Goal: Find specific page/section: Find specific page/section

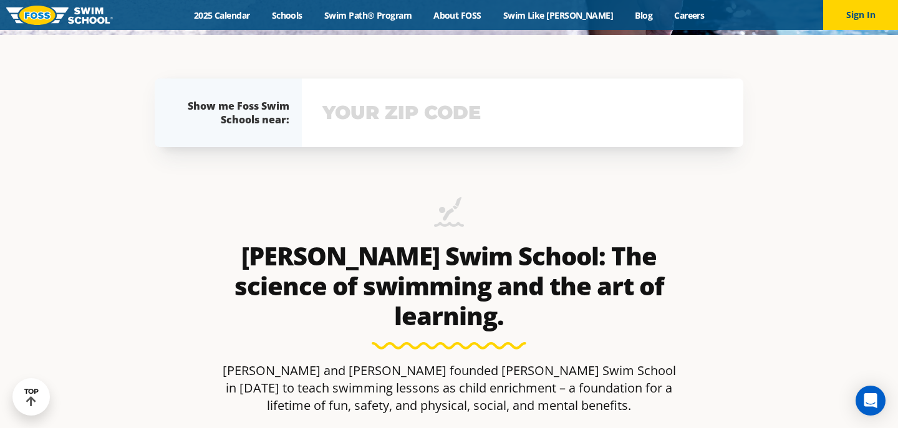
scroll to position [170, 0]
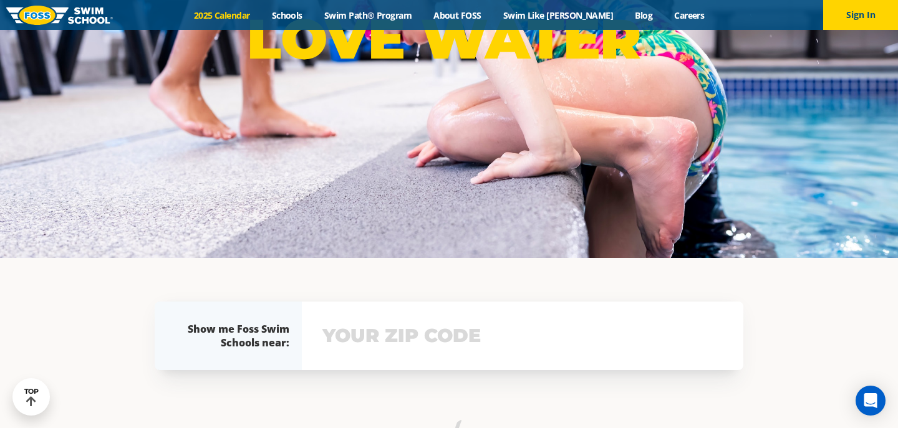
click at [246, 12] on link "2025 Calendar" at bounding box center [222, 15] width 78 height 12
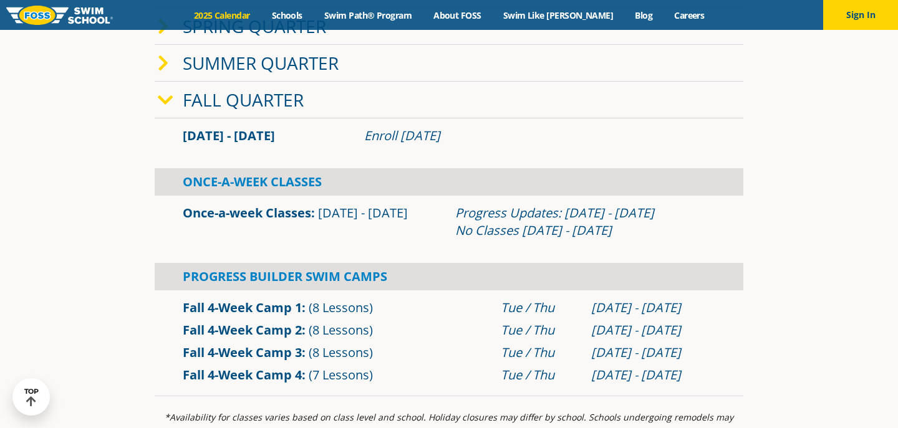
scroll to position [335, 0]
click at [166, 100] on icon at bounding box center [166, 100] width 16 height 17
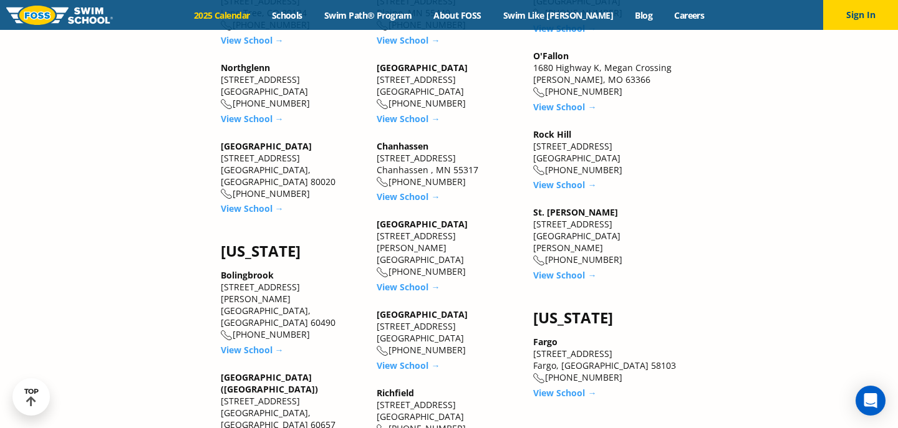
scroll to position [1012, 0]
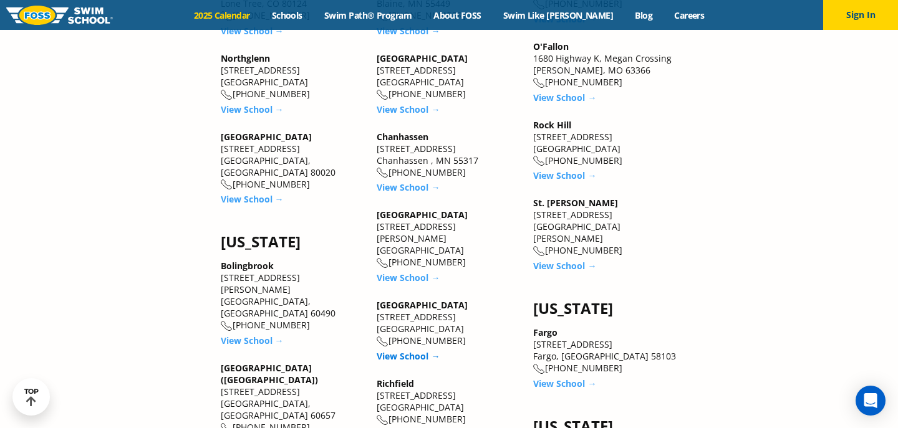
click at [385, 350] on link "View School →" at bounding box center [408, 356] width 63 height 12
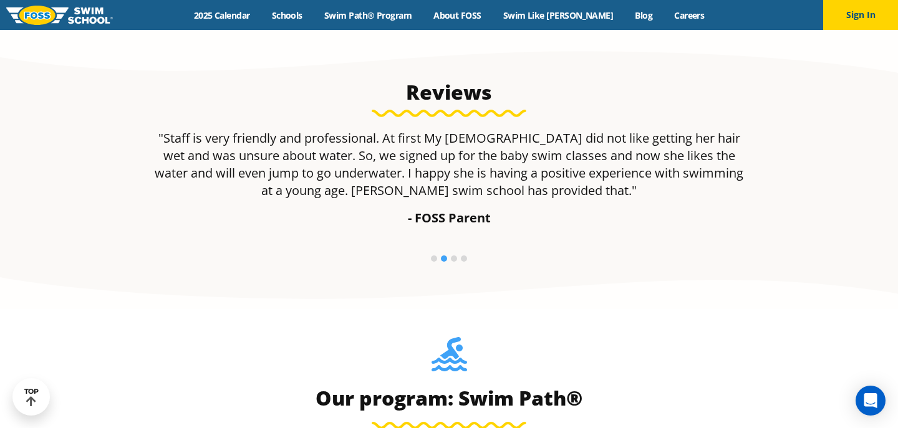
scroll to position [817, 0]
click at [454, 261] on li at bounding box center [454, 259] width 6 height 6
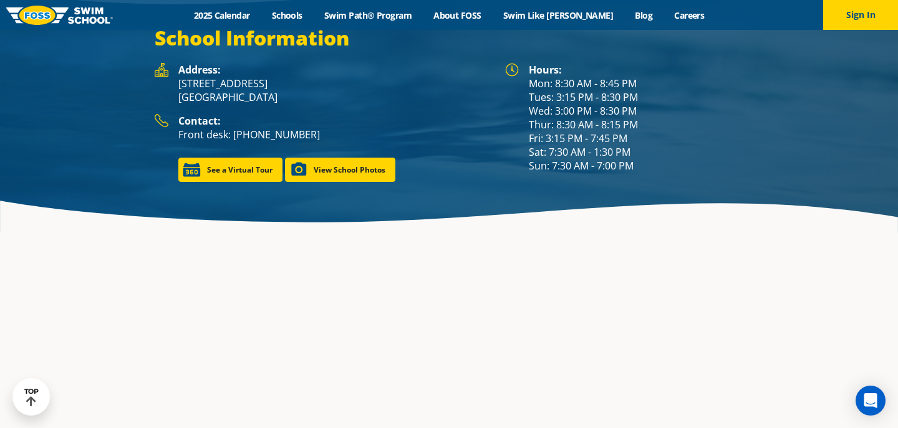
scroll to position [1752, 0]
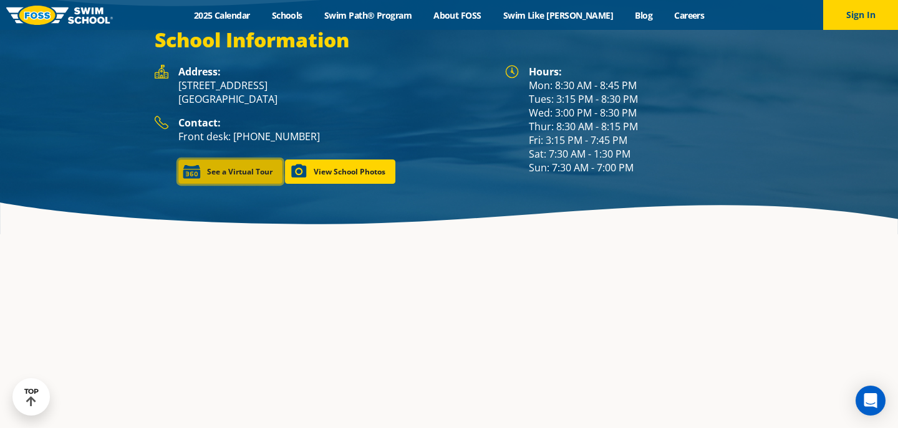
click at [245, 160] on link "See a Virtual Tour" at bounding box center [230, 172] width 104 height 24
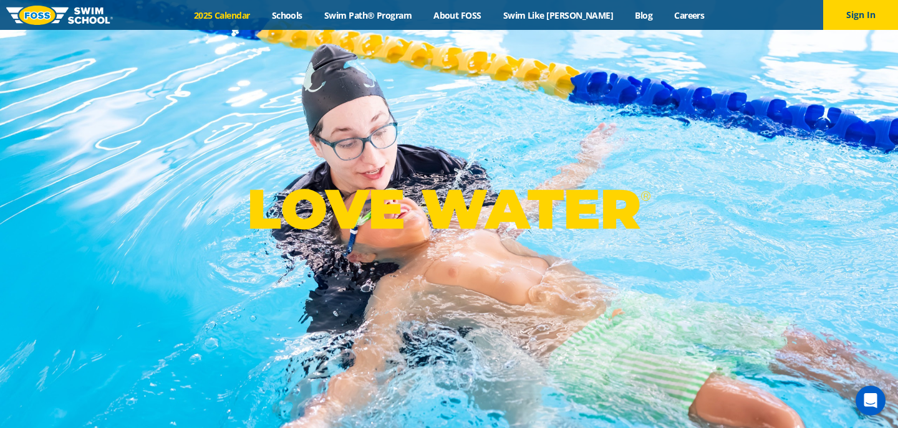
click at [236, 17] on link "2025 Calendar" at bounding box center [222, 15] width 78 height 12
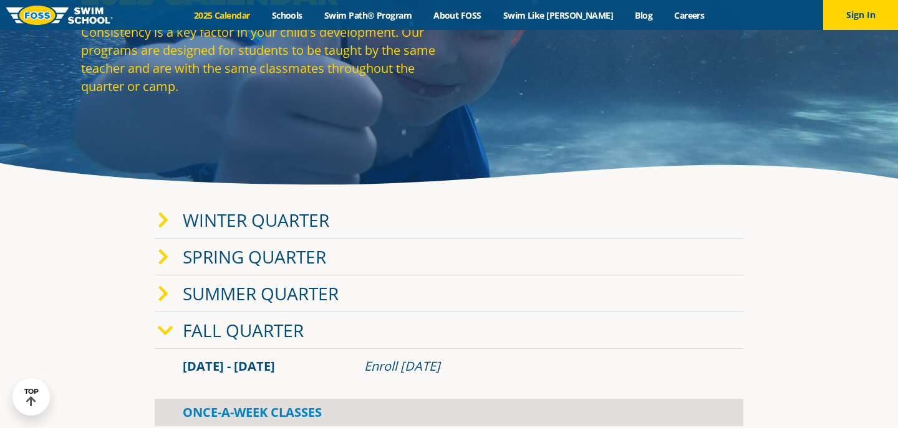
click at [166, 227] on icon at bounding box center [163, 220] width 11 height 17
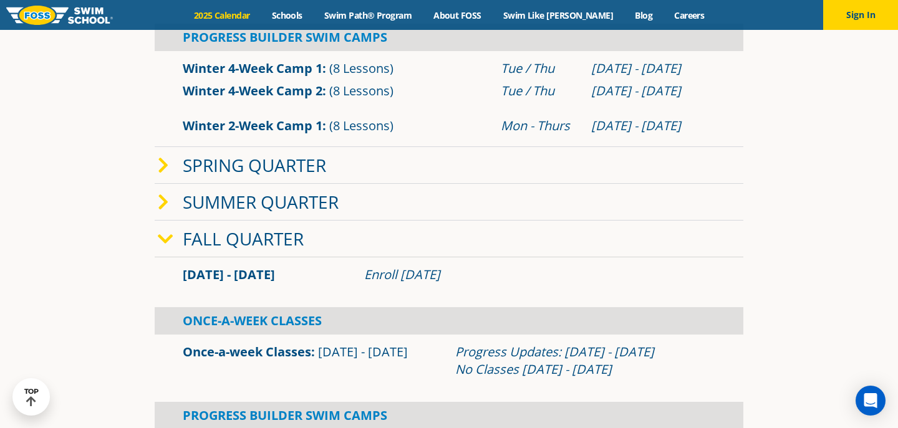
scroll to position [473, 0]
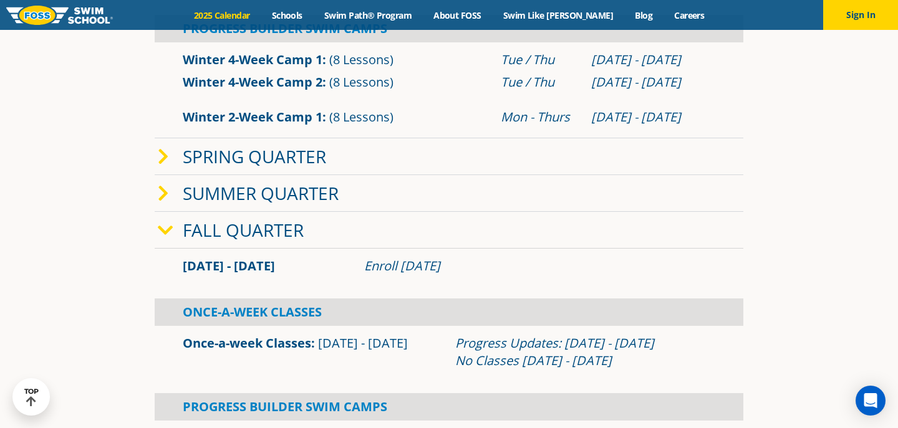
click at [164, 159] on icon at bounding box center [163, 156] width 11 height 17
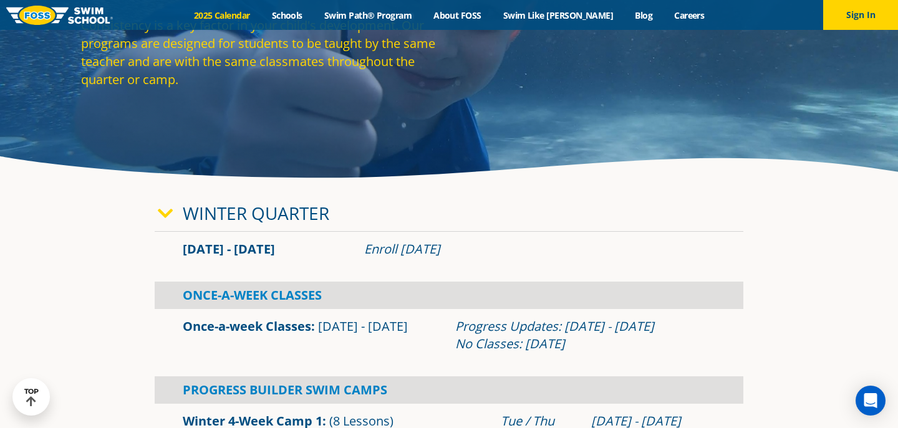
scroll to position [0, 0]
